Goal: Find specific page/section: Locate item on page

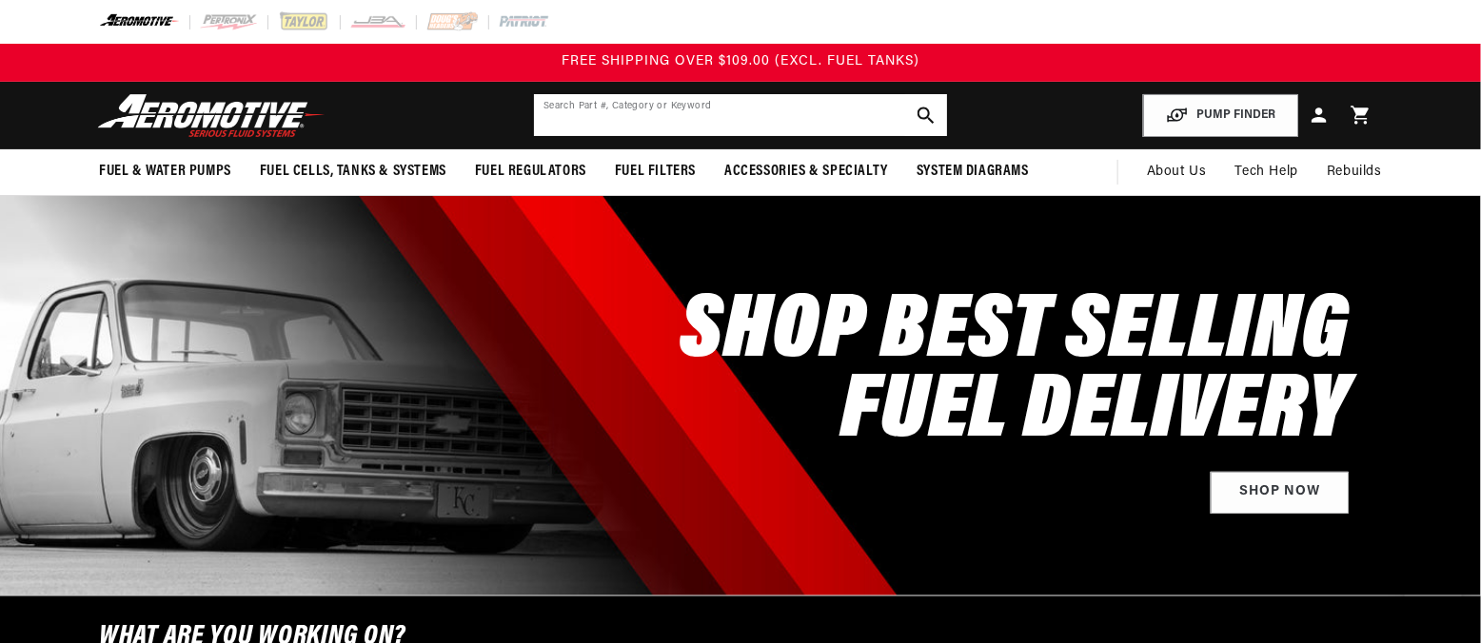
click at [627, 117] on input "text" at bounding box center [740, 115] width 413 height 42
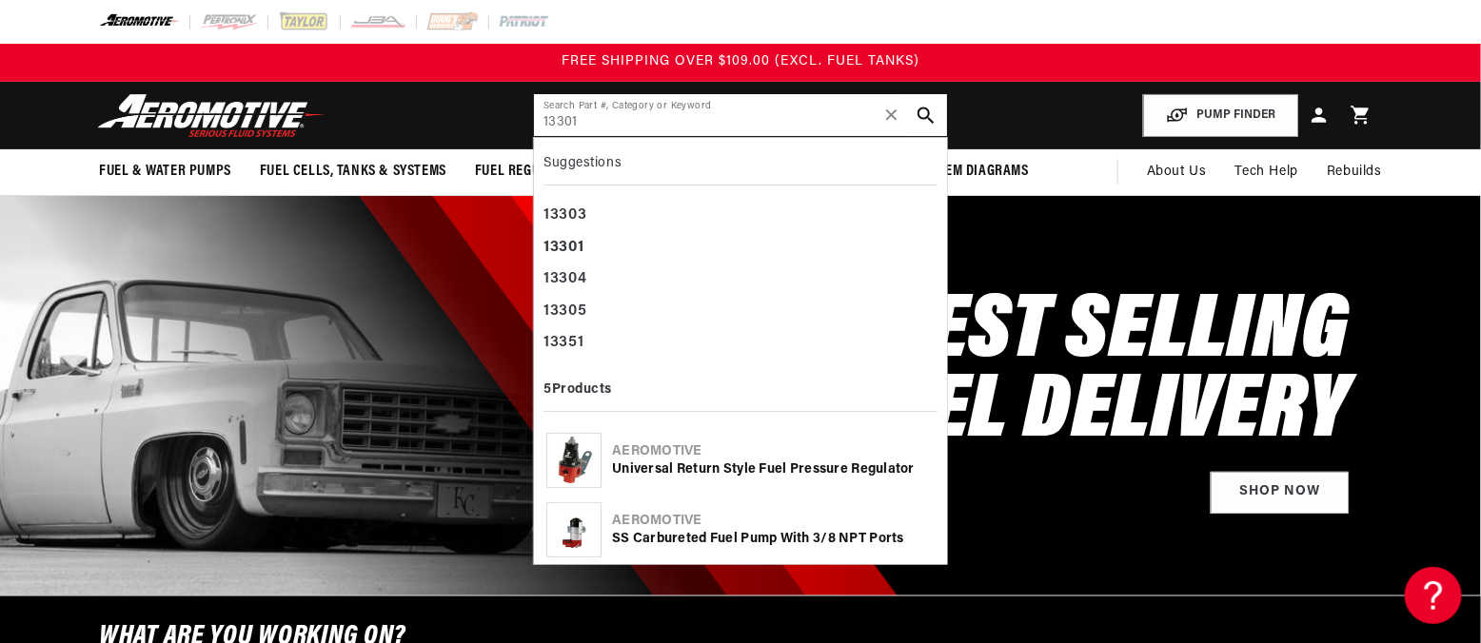
type input "13301"
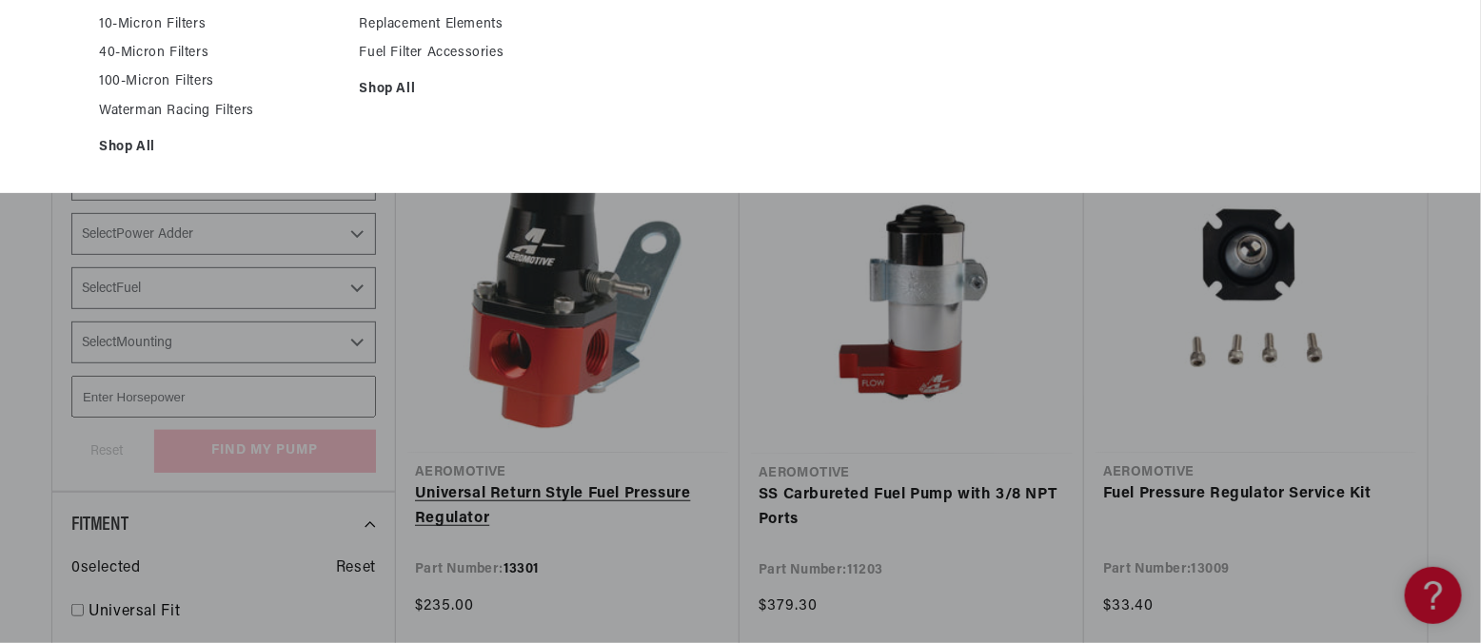
scroll to position [253, 0]
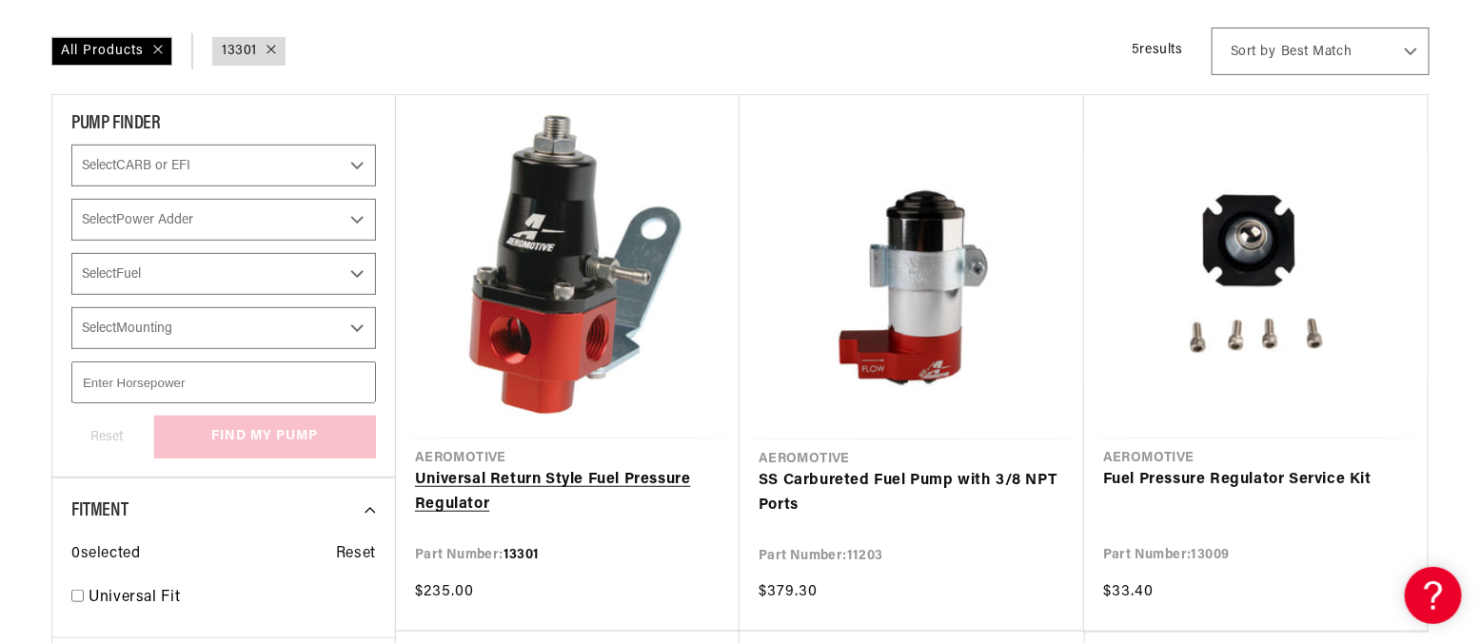
click at [559, 468] on link "Universal Return Style Fuel Pressure Regulator" at bounding box center [568, 492] width 306 height 49
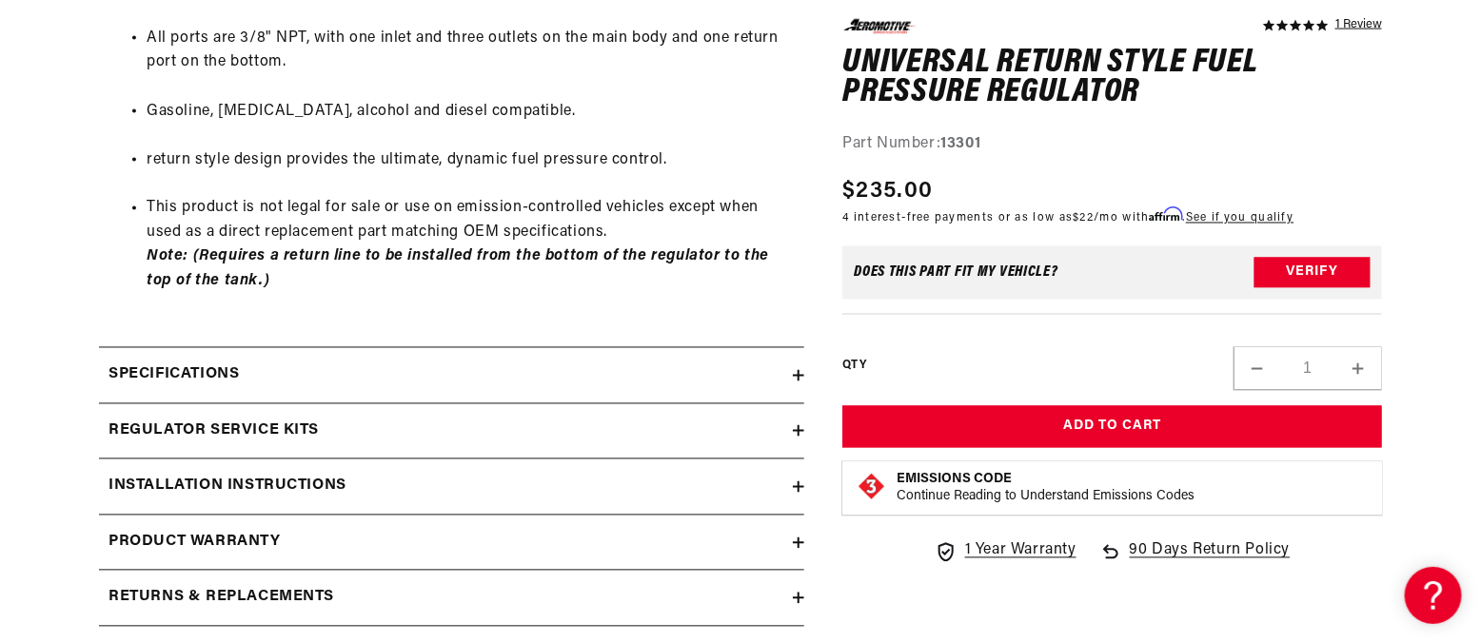
scroll to position [1269, 0]
click at [800, 433] on icon at bounding box center [798, 429] width 11 height 11
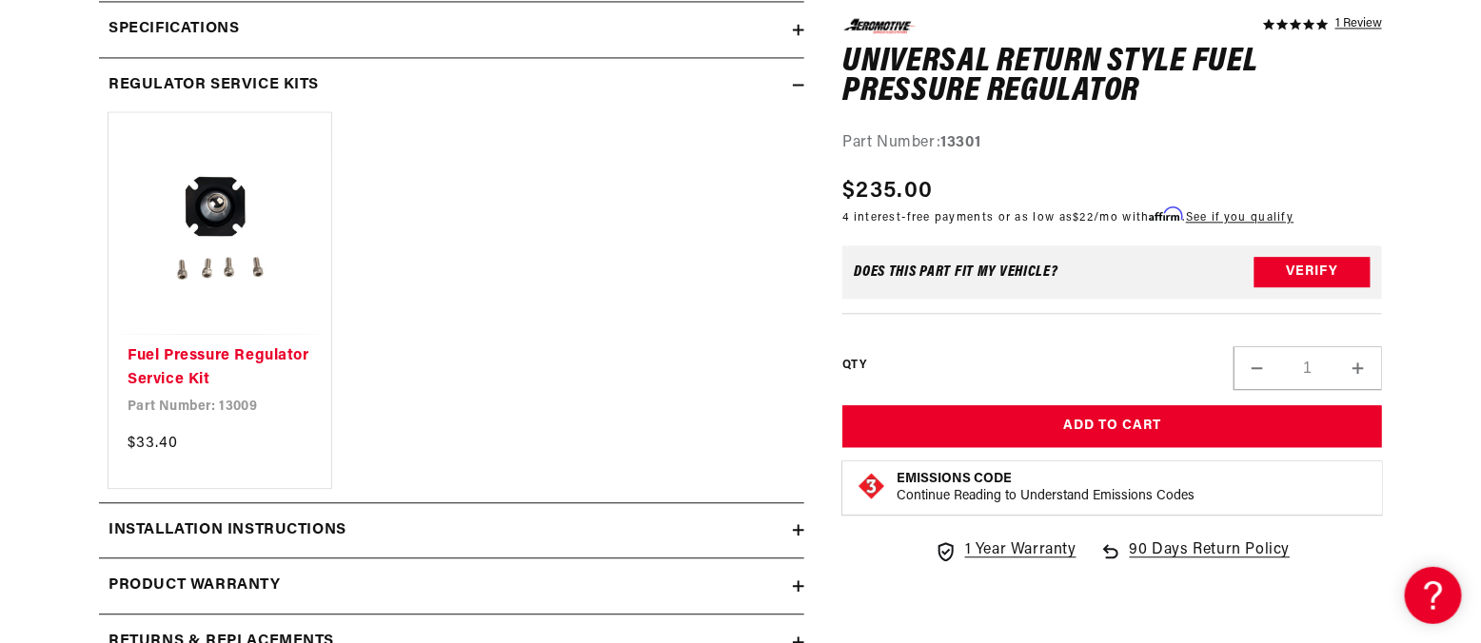
scroll to position [1649, 0]
